Goal: Information Seeking & Learning: Learn about a topic

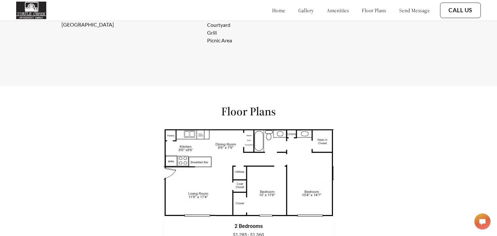
scroll to position [687, 0]
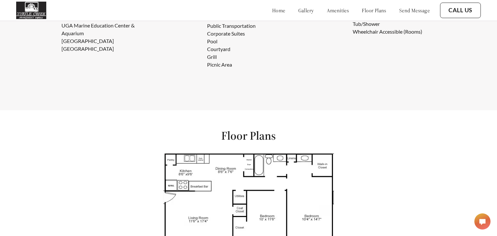
click at [327, 8] on link "amenities" at bounding box center [338, 10] width 22 height 6
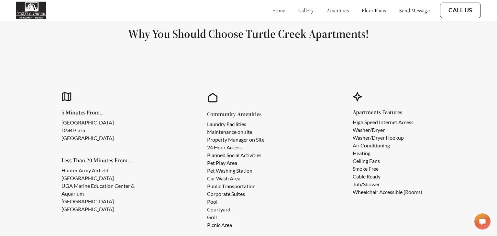
scroll to position [527, 0]
drag, startPoint x: 349, startPoint y: 146, endPoint x: 399, endPoint y: 144, distance: 49.9
click at [399, 144] on div "Apartments Features High Speed Internet Access Washer/Dryer Washer/Dryer Hookup…" at bounding box center [394, 160] width 128 height 177
copy li "Air Conditioning"
drag, startPoint x: 351, startPoint y: 161, endPoint x: 402, endPoint y: 161, distance: 51.1
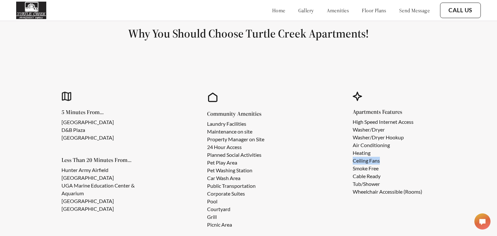
click at [402, 161] on div "Apartments Features High Speed Internet Access Washer/Dryer Washer/Dryer Hookup…" at bounding box center [394, 160] width 128 height 177
copy li "Ceiling Fans"
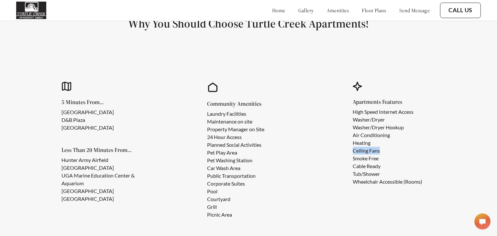
scroll to position [537, 0]
drag, startPoint x: 352, startPoint y: 166, endPoint x: 383, endPoint y: 164, distance: 31.1
click at [383, 164] on div "Apartments Features High Speed Internet Access Washer/Dryer Washer/Dryer Hookup…" at bounding box center [394, 150] width 128 height 177
copy li "Cable Ready"
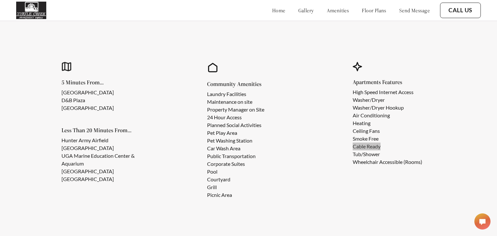
scroll to position [552, 0]
